Goal: Task Accomplishment & Management: Manage account settings

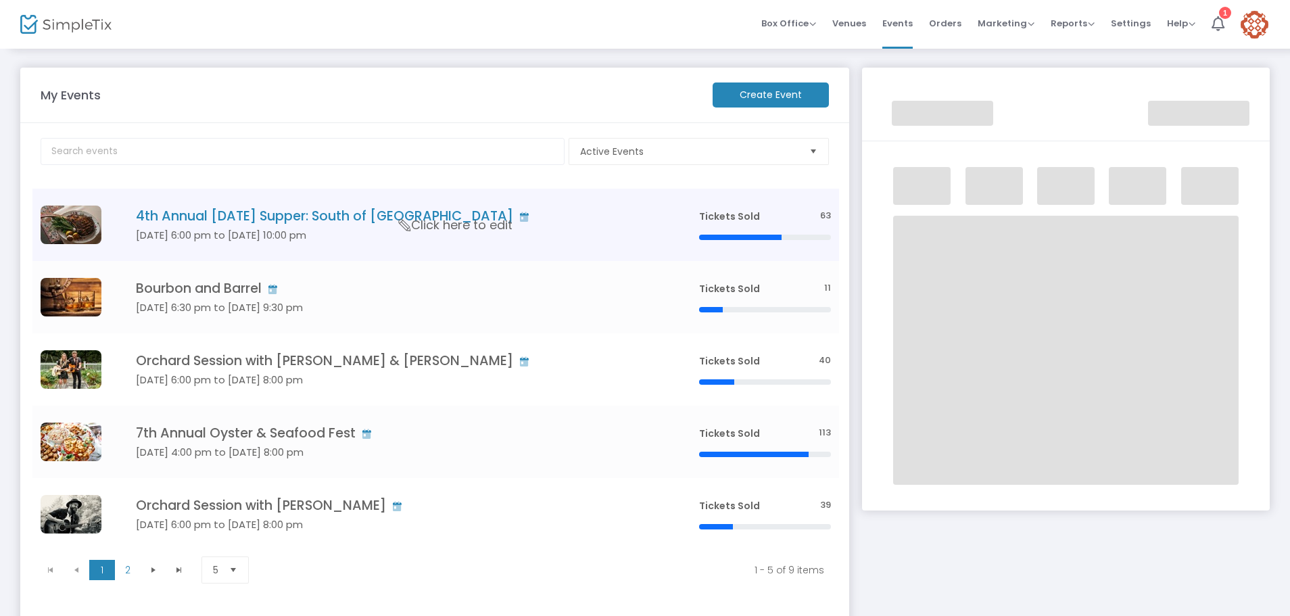
click at [355, 209] on h4 "4th Annual [DATE] Supper: South of [GEOGRAPHIC_DATA]" at bounding box center [397, 216] width 523 height 16
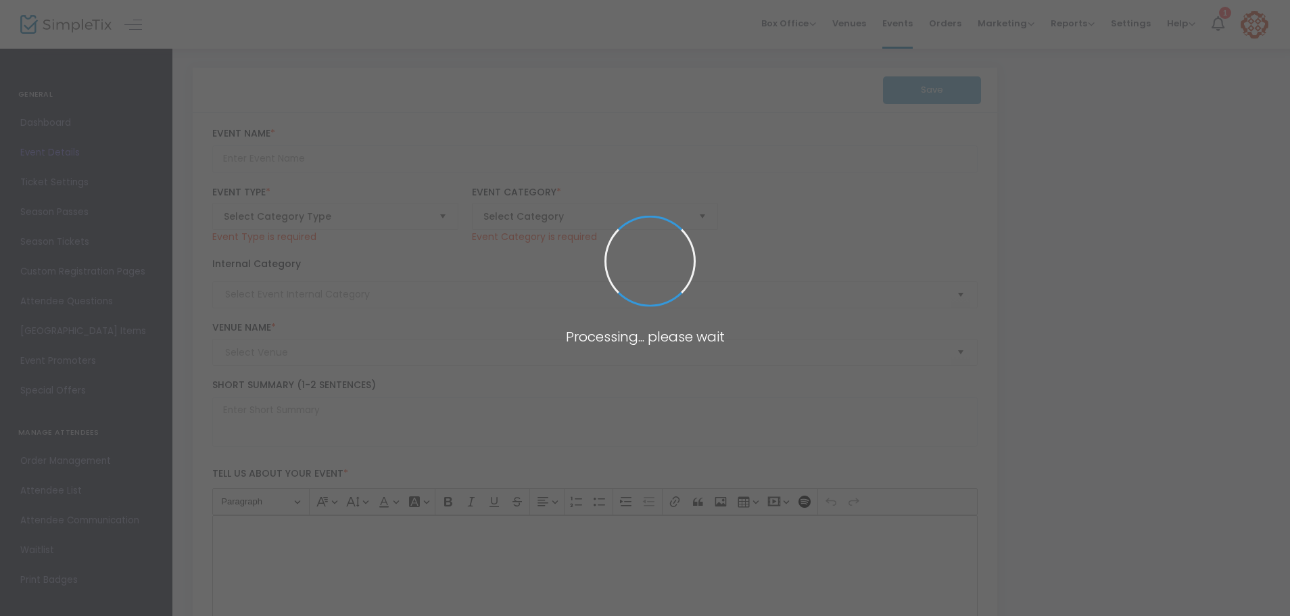
type input "4th Annual [DATE] Supper: South of [GEOGRAPHIC_DATA]"
type textarea "Sit down for [DATE] supper with Chef [PERSON_NAME] of Scoundrel in [GEOGRAPHIC_…"
checkbox input "true"
type input "6.750 %"
type input "Buy Tickets *includes gratuity, alcohol, and shuttle service"
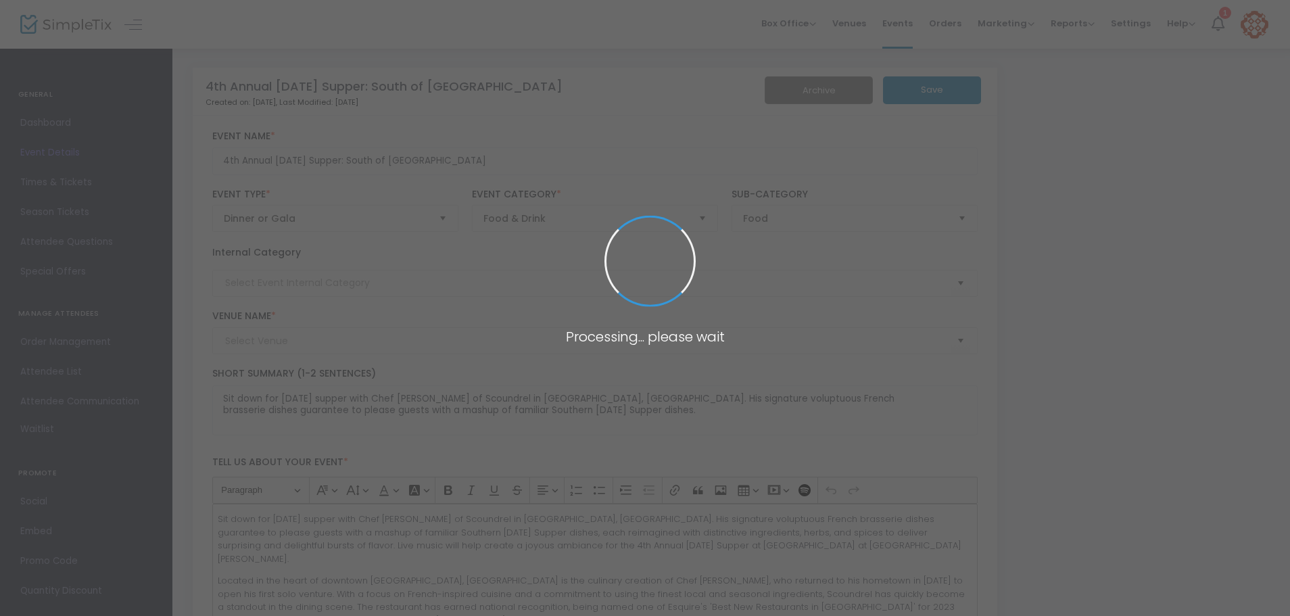
type input "The Farm at [GEOGRAPHIC_DATA][PERSON_NAME]"
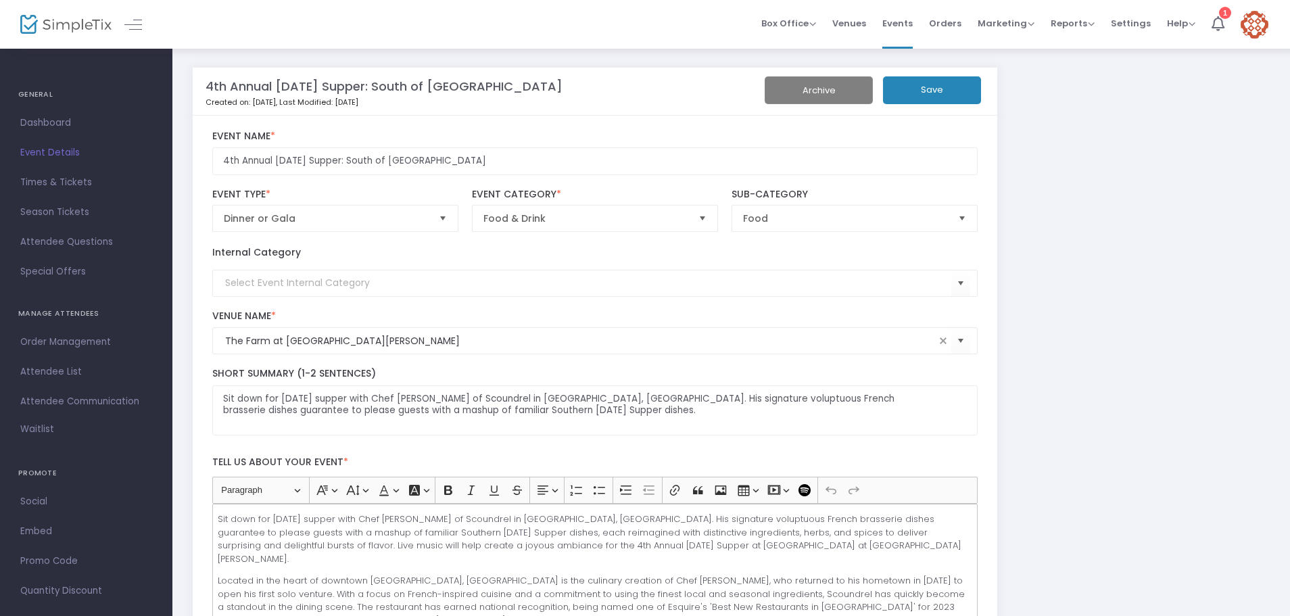
click at [41, 181] on span "Times & Tickets" at bounding box center [86, 183] width 132 height 18
